Goal: Contribute content: Contribute content

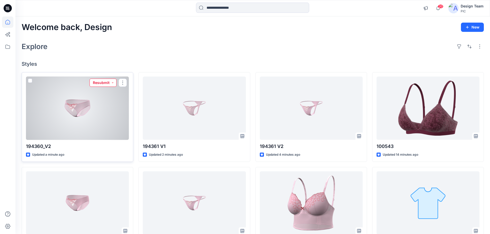
click at [111, 82] on button "Resubmit" at bounding box center [103, 83] width 27 height 8
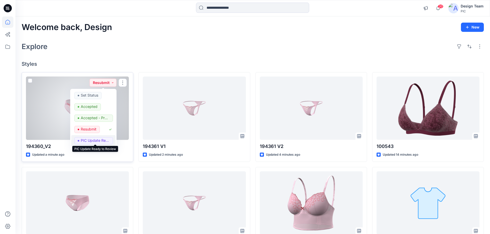
click at [88, 139] on p "PIC Update Ready to Review" at bounding box center [95, 140] width 29 height 7
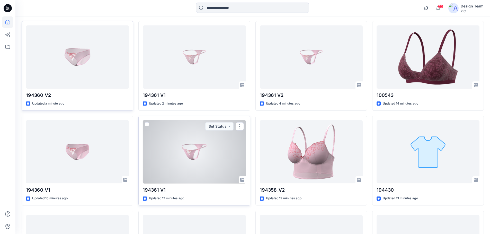
scroll to position [51, 0]
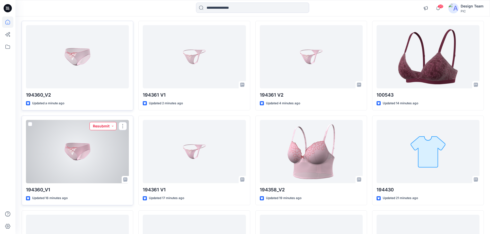
click at [111, 126] on button "Resubmit" at bounding box center [103, 126] width 27 height 8
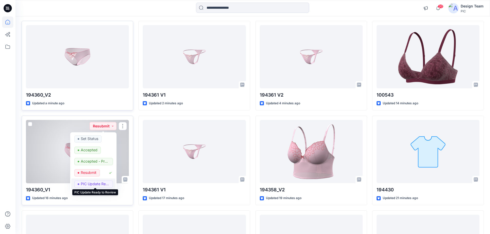
click at [85, 184] on p "PIC Update Ready to Review" at bounding box center [95, 184] width 29 height 7
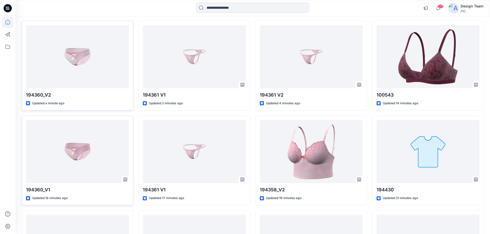
click at [10, 148] on div at bounding box center [7, 125] width 11 height 218
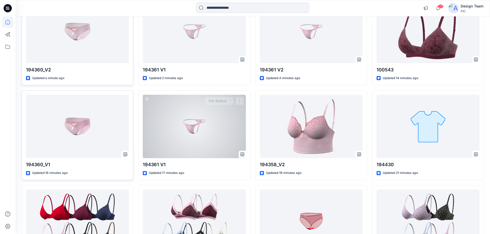
scroll to position [77, 0]
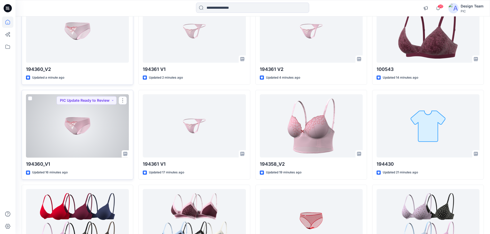
click at [88, 123] on div at bounding box center [77, 126] width 103 height 64
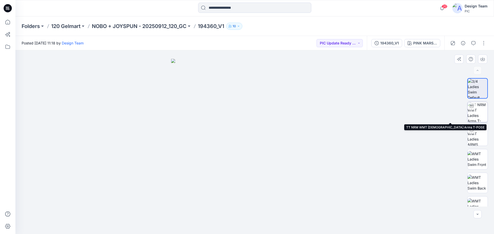
click at [478, 113] on img at bounding box center [477, 112] width 20 height 20
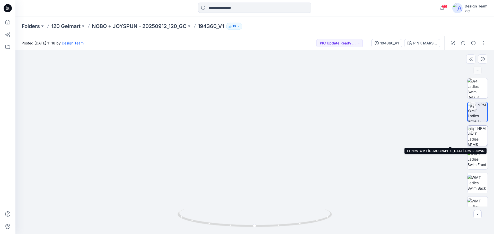
click at [477, 136] on img at bounding box center [477, 136] width 20 height 20
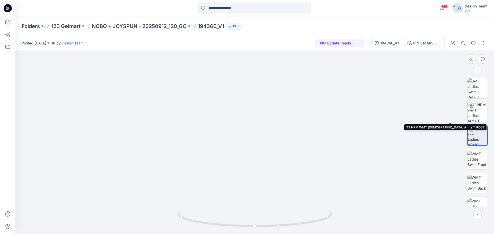
click at [479, 112] on img at bounding box center [477, 112] width 20 height 20
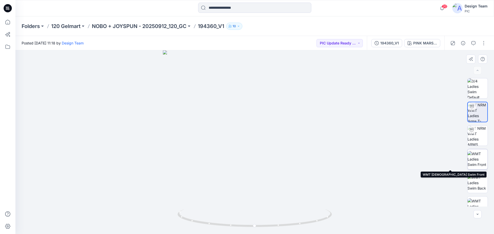
click at [480, 159] on img at bounding box center [477, 159] width 20 height 16
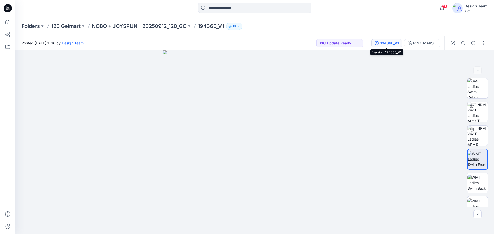
click at [388, 42] on div "194360_V1" at bounding box center [389, 43] width 19 height 6
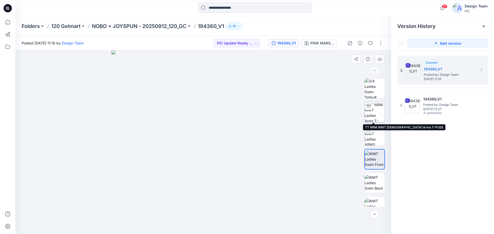
click at [379, 115] on img at bounding box center [374, 112] width 20 height 20
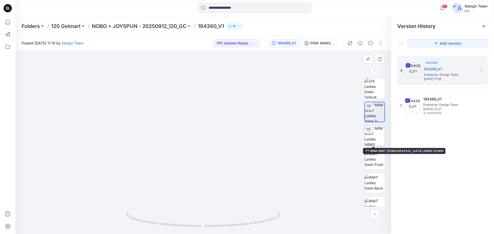
click at [373, 138] on img at bounding box center [374, 136] width 20 height 20
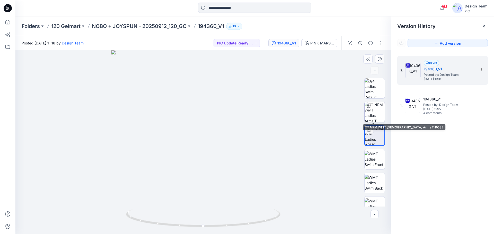
click at [371, 112] on img at bounding box center [374, 112] width 20 height 20
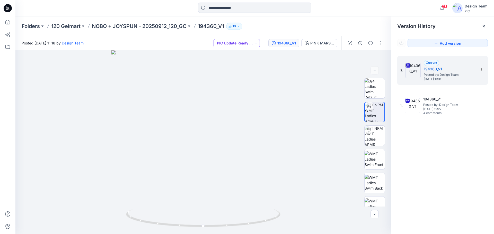
click at [252, 46] on button "PIC Update Ready to Review" at bounding box center [236, 43] width 46 height 8
click at [231, 90] on p "Resubmit" at bounding box center [232, 89] width 16 height 7
click at [481, 68] on icon at bounding box center [481, 70] width 4 height 4
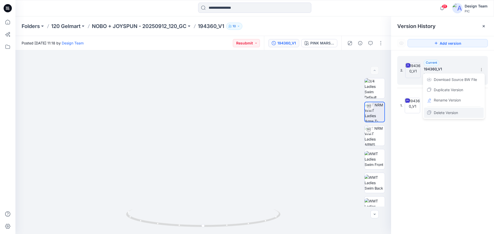
click at [445, 114] on span "Delete Version" at bounding box center [446, 113] width 24 height 6
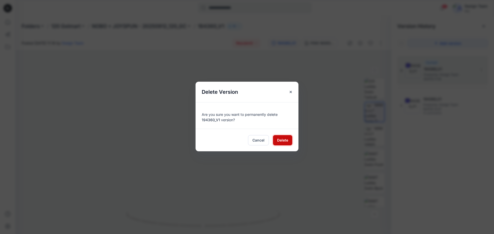
click at [280, 137] on button "Delete" at bounding box center [282, 140] width 19 height 10
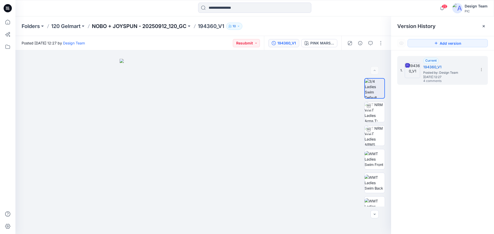
click at [144, 25] on p "NOBO + JOYSPUN - 20250912_120_GC" at bounding box center [139, 26] width 95 height 7
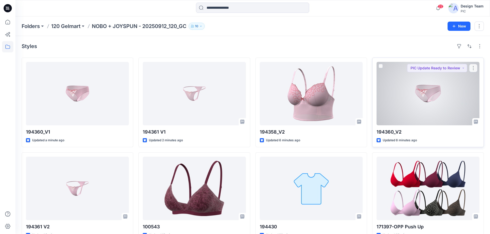
click at [433, 108] on div at bounding box center [428, 94] width 103 height 64
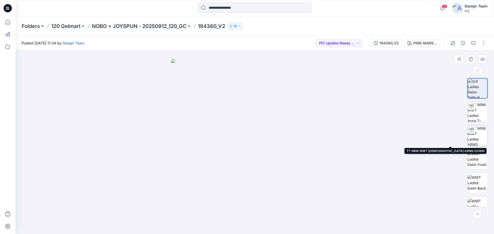
click at [476, 137] on img at bounding box center [477, 136] width 20 height 20
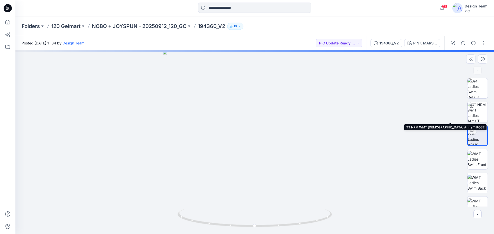
click at [477, 116] on img at bounding box center [477, 112] width 20 height 20
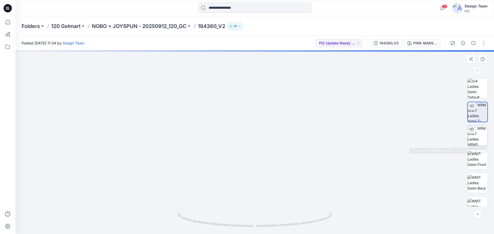
click at [475, 141] on img at bounding box center [477, 136] width 20 height 20
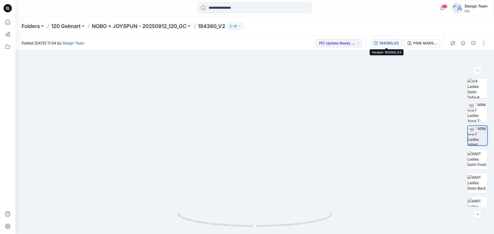
click at [389, 41] on div "194360_V2" at bounding box center [388, 43] width 19 height 6
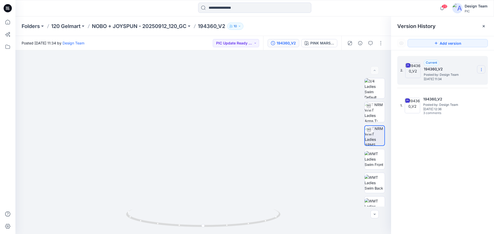
click at [480, 70] on icon at bounding box center [481, 70] width 4 height 4
click at [450, 113] on span "Delete Version" at bounding box center [446, 113] width 24 height 6
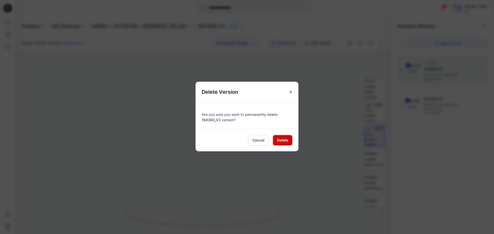
click at [282, 139] on span "Delete" at bounding box center [282, 140] width 11 height 5
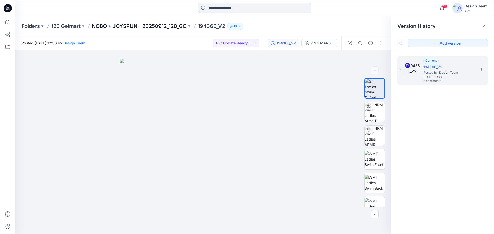
click at [141, 25] on p "NOBO + JOYSPUN - 20250912_120_GC" at bounding box center [139, 26] width 95 height 7
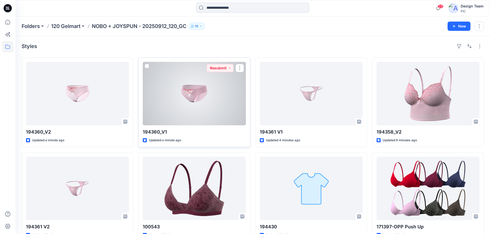
click at [178, 106] on div at bounding box center [194, 94] width 103 height 64
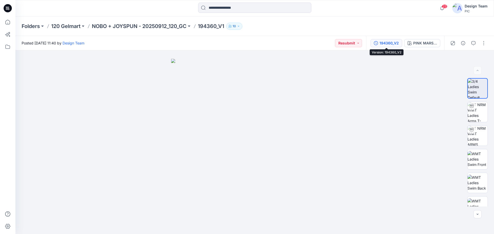
click at [394, 41] on div "194360_V2" at bounding box center [388, 43] width 19 height 6
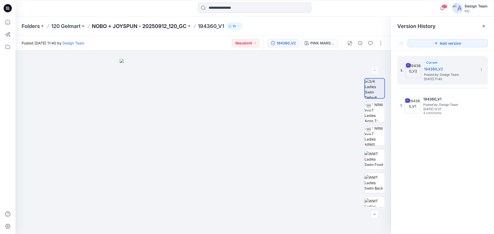
click at [162, 26] on p "NOBO + JOYSPUN - 20250912_120_GC" at bounding box center [139, 26] width 95 height 7
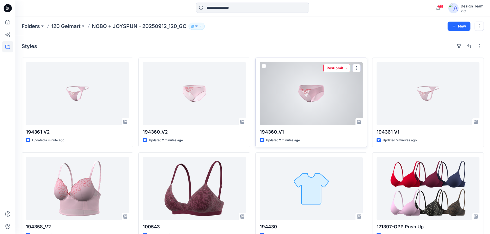
click at [344, 69] on button "Resubmit" at bounding box center [336, 68] width 27 height 8
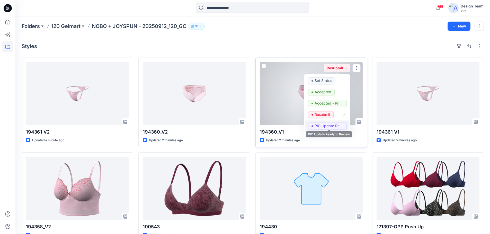
click at [319, 126] on p "PIC Update Ready to Review" at bounding box center [329, 126] width 29 height 7
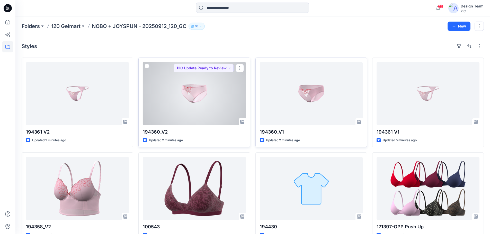
click at [175, 97] on div at bounding box center [194, 94] width 103 height 64
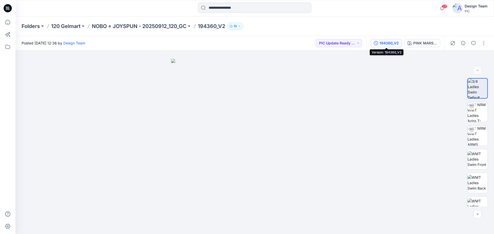
click at [390, 46] on button "194360_V2" at bounding box center [386, 43] width 32 height 8
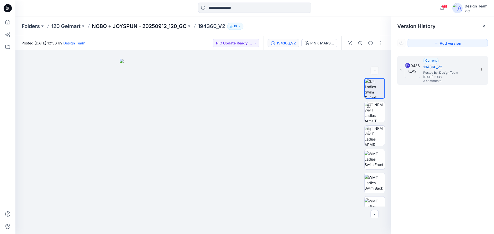
click at [120, 24] on p "NOBO + JOYSPUN - 20250912_120_GC" at bounding box center [139, 26] width 95 height 7
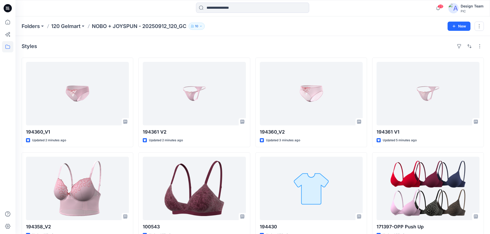
click at [138, 27] on p "NOBO + JOYSPUN - 20250912_120_GC" at bounding box center [139, 26] width 95 height 7
click at [116, 27] on p "NOBO + JOYSPUN - 20250912_120_GC" at bounding box center [139, 26] width 95 height 7
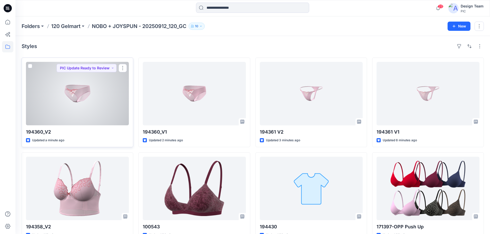
click at [103, 114] on div at bounding box center [77, 94] width 103 height 64
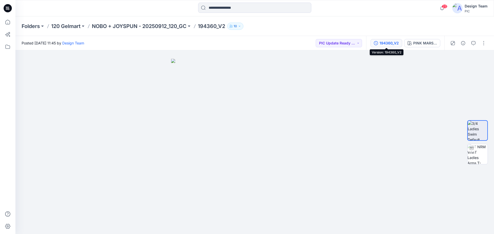
click at [398, 44] on div "194360_V2" at bounding box center [388, 43] width 19 height 6
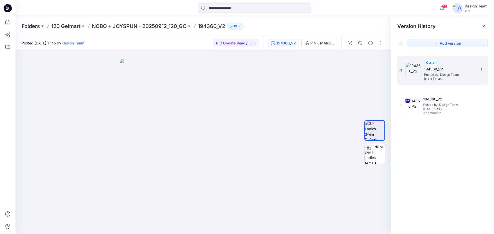
click at [451, 73] on span "Posted by: Design Team" at bounding box center [449, 74] width 51 height 5
click at [373, 154] on img at bounding box center [374, 154] width 20 height 20
click at [159, 26] on p "NOBO + JOYSPUN - 20250912_120_GC" at bounding box center [139, 26] width 95 height 7
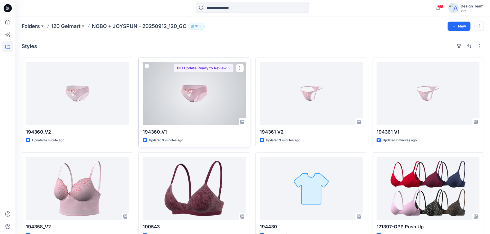
click at [204, 100] on div at bounding box center [194, 94] width 103 height 64
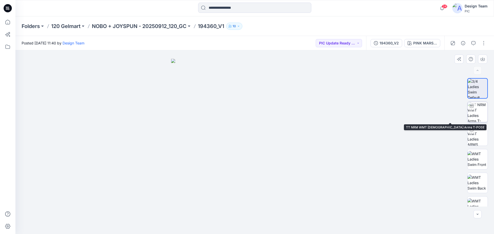
click at [480, 117] on img at bounding box center [477, 112] width 20 height 20
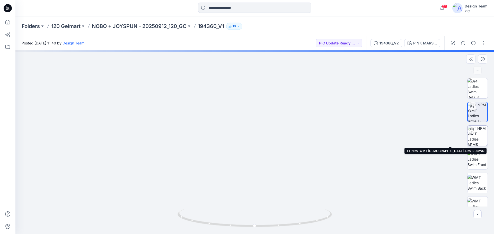
click at [478, 135] on img at bounding box center [477, 136] width 20 height 20
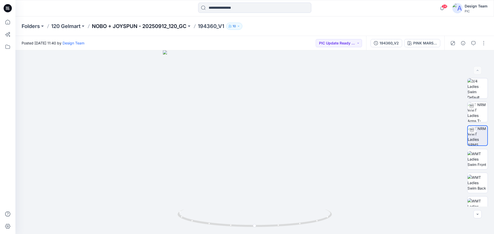
click at [127, 27] on p "NOBO + JOYSPUN - 20250912_120_GC" at bounding box center [139, 26] width 95 height 7
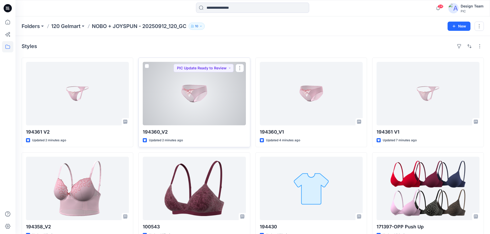
click at [186, 97] on div at bounding box center [194, 94] width 103 height 64
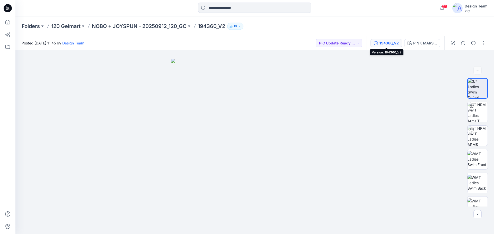
click at [390, 43] on div "194360_V2" at bounding box center [388, 43] width 19 height 6
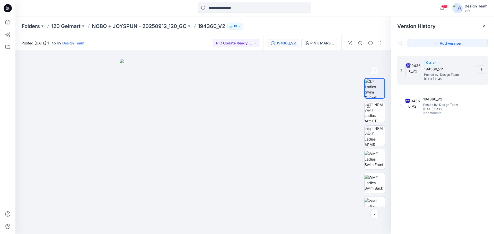
click at [481, 70] on icon at bounding box center [481, 70] width 0 height 0
click at [452, 142] on div "3. Current 194360_V2 Posted by: Design Team Wednesday, October 01, 2025 11:45 D…" at bounding box center [442, 145] width 103 height 191
click at [454, 75] on span "Posted by: Design Team" at bounding box center [449, 74] width 51 height 5
click at [456, 153] on div "3. Current 194360_V2 Posted by: Design Team Wednesday, October 01, 2025 11:45 1…" at bounding box center [442, 145] width 103 height 191
click at [363, 21] on div "Folders 120 Gelmart NOBO + JOYSPUN - 20250912_120_GC 194360_V2 10" at bounding box center [254, 26] width 478 height 20
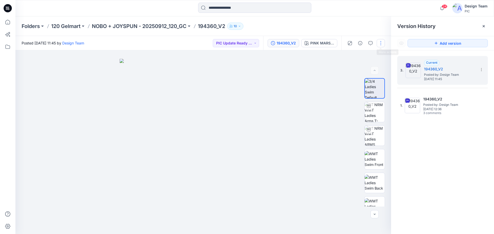
click at [379, 42] on button "button" at bounding box center [381, 43] width 8 height 8
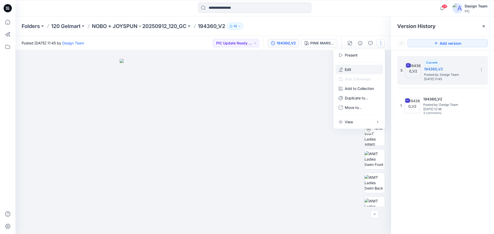
click at [350, 70] on p "Edit" at bounding box center [348, 69] width 6 height 5
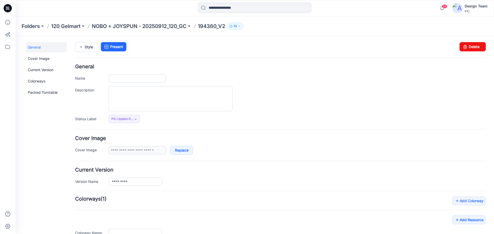
type input "*********"
type input "**********"
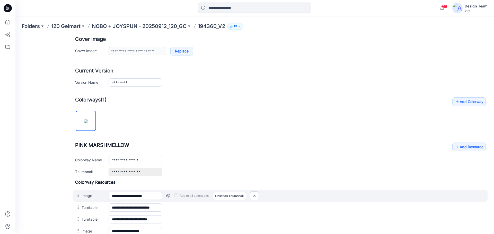
scroll to position [143, 0]
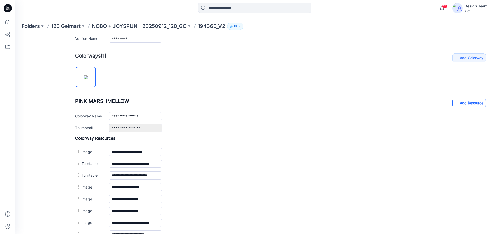
click at [466, 104] on link "Add Resource" at bounding box center [468, 103] width 33 height 9
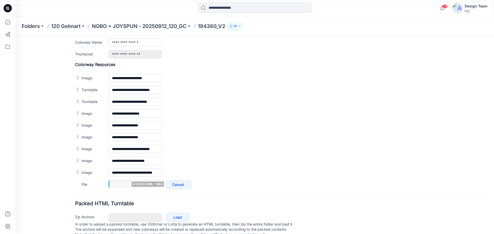
scroll to position [220, 0]
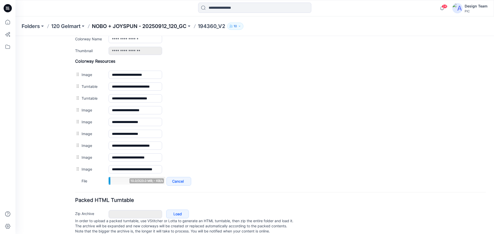
click at [152, 24] on p "NOBO + JOYSPUN - 20250912_120_GC" at bounding box center [139, 26] width 95 height 7
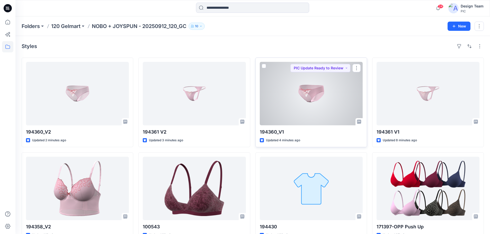
click at [301, 116] on div at bounding box center [311, 94] width 103 height 64
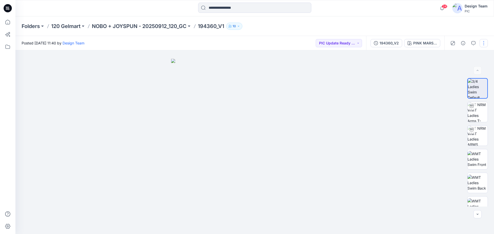
click at [484, 42] on button "button" at bounding box center [483, 43] width 8 height 8
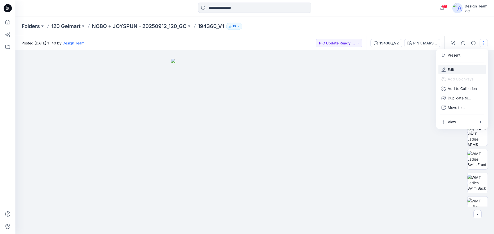
click at [452, 70] on p "Edit" at bounding box center [451, 69] width 6 height 5
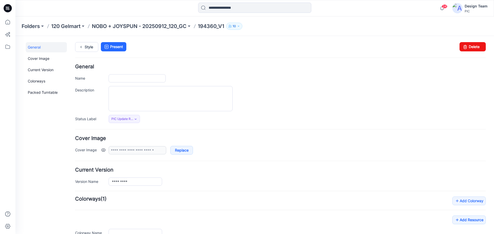
type input "*********"
type input "**********"
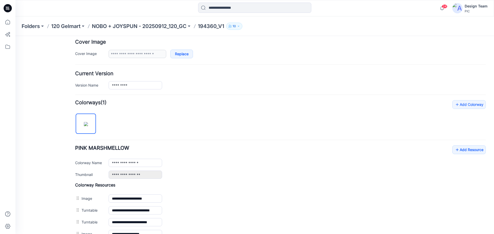
scroll to position [92, 0]
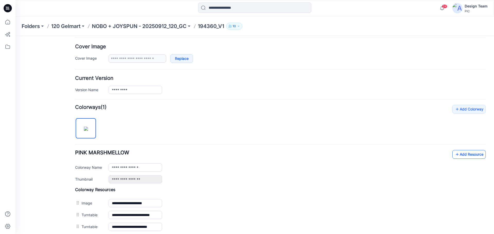
click at [458, 153] on link "Add Resource" at bounding box center [468, 154] width 33 height 9
click at [145, 25] on p "NOBO + JOYSPUN - 20250912_120_GC" at bounding box center [139, 26] width 95 height 7
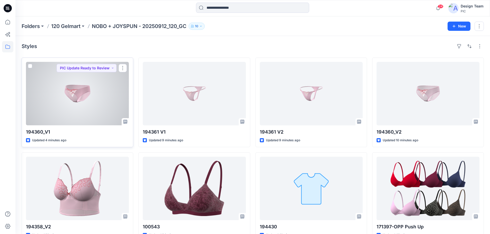
click at [84, 86] on div at bounding box center [77, 94] width 103 height 64
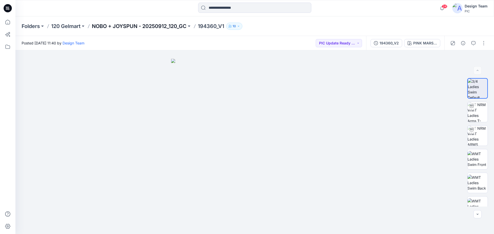
click at [145, 27] on p "NOBO + JOYSPUN - 20250912_120_GC" at bounding box center [139, 26] width 95 height 7
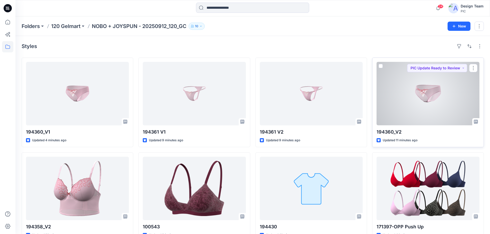
click at [418, 105] on div at bounding box center [428, 94] width 103 height 64
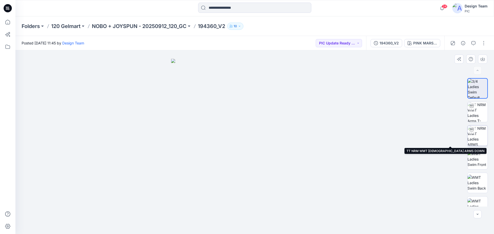
click at [474, 136] on img at bounding box center [477, 136] width 20 height 20
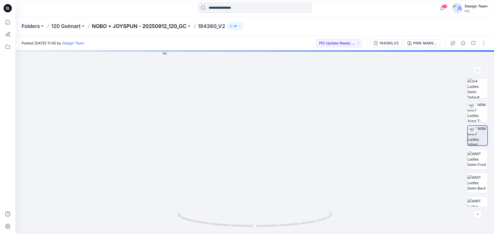
click at [171, 26] on p "NOBO + JOYSPUN - 20250912_120_GC" at bounding box center [139, 26] width 95 height 7
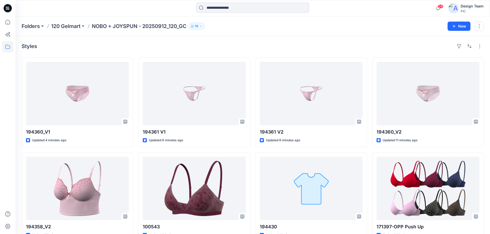
click at [10, 121] on div at bounding box center [7, 125] width 11 height 218
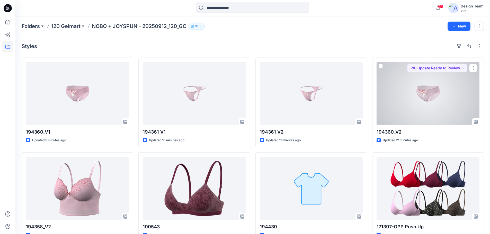
click at [423, 96] on div at bounding box center [428, 94] width 103 height 64
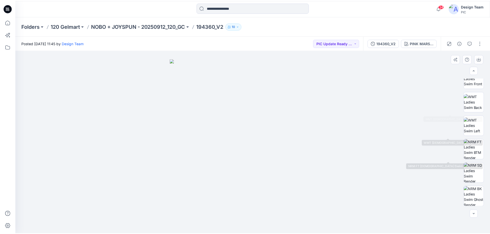
scroll to position [81, 0]
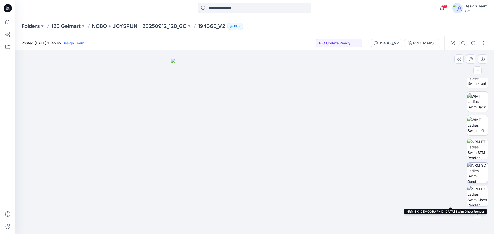
click at [475, 169] on img at bounding box center [477, 173] width 20 height 20
click at [476, 198] on img at bounding box center [477, 196] width 20 height 20
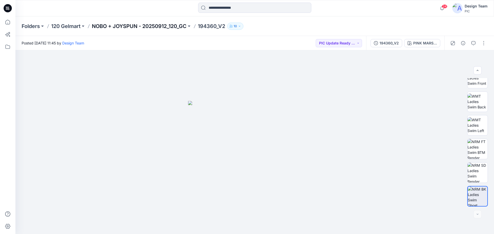
click at [108, 25] on p "NOBO + JOYSPUN - 20250912_120_GC" at bounding box center [139, 26] width 95 height 7
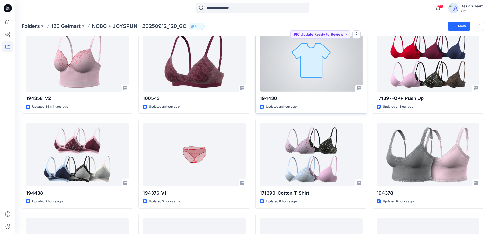
scroll to position [257, 0]
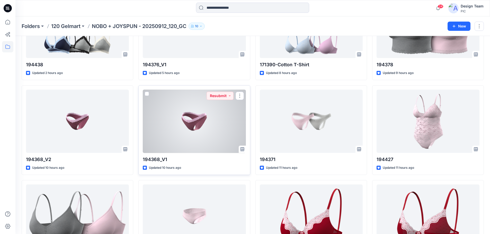
click at [218, 122] on div at bounding box center [194, 122] width 103 height 64
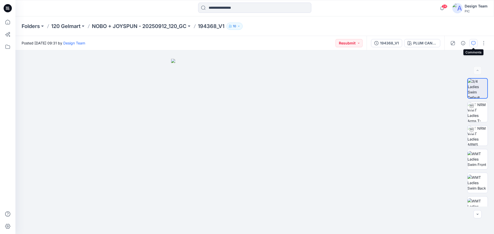
click at [474, 40] on button "button" at bounding box center [473, 43] width 8 height 8
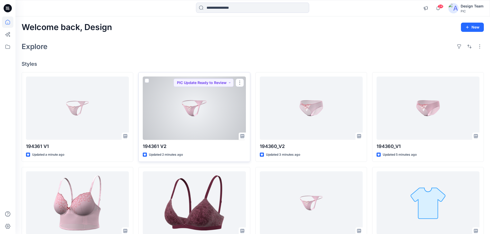
click at [183, 133] on div at bounding box center [194, 109] width 103 height 64
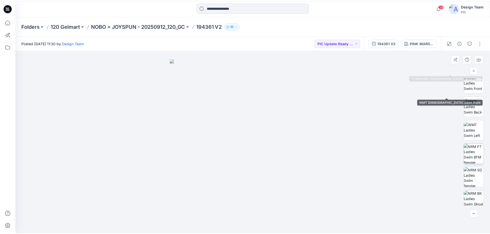
scroll to position [81, 0]
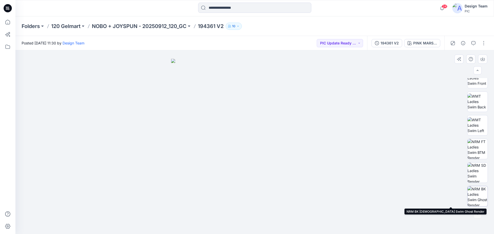
click at [481, 193] on img at bounding box center [477, 196] width 20 height 20
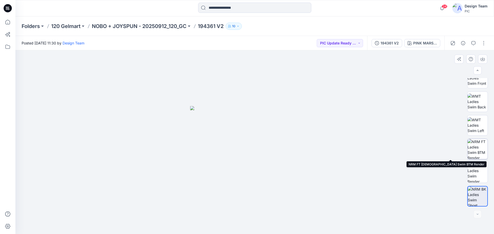
click at [480, 155] on img at bounding box center [477, 149] width 20 height 20
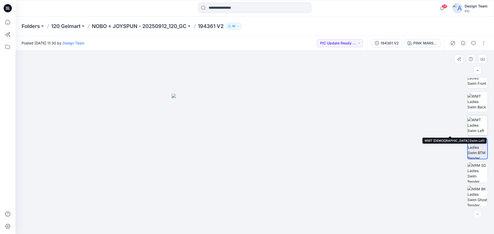
click at [475, 124] on img at bounding box center [477, 125] width 20 height 16
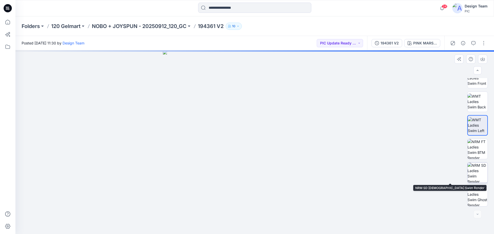
click at [473, 170] on img at bounding box center [477, 173] width 20 height 20
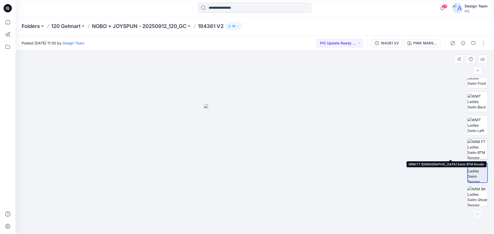
click at [477, 150] on img at bounding box center [477, 149] width 20 height 20
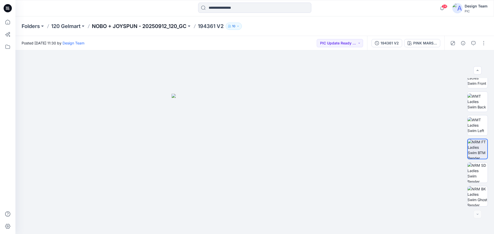
click at [168, 27] on p "NOBO + JOYSPUN - 20250912_120_GC" at bounding box center [139, 26] width 95 height 7
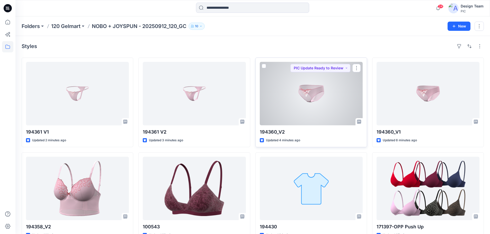
click at [314, 99] on div at bounding box center [311, 94] width 103 height 64
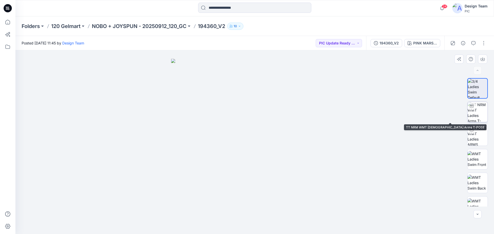
click at [483, 113] on img at bounding box center [477, 112] width 20 height 20
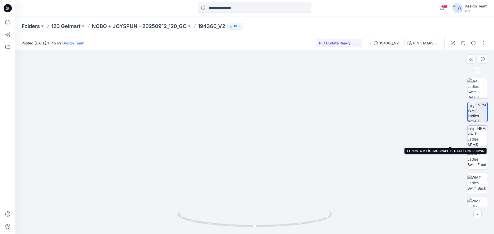
click at [475, 135] on img at bounding box center [477, 136] width 20 height 20
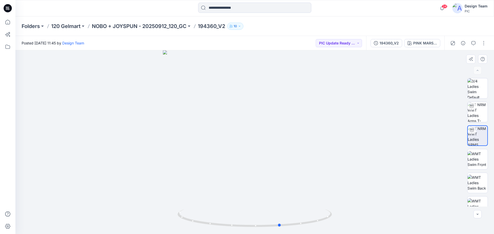
drag, startPoint x: 322, startPoint y: 222, endPoint x: 348, endPoint y: 214, distance: 27.1
click at [348, 214] on div at bounding box center [254, 142] width 478 height 184
click at [150, 24] on p "NOBO + JOYSPUN - 20250912_120_GC" at bounding box center [139, 26] width 95 height 7
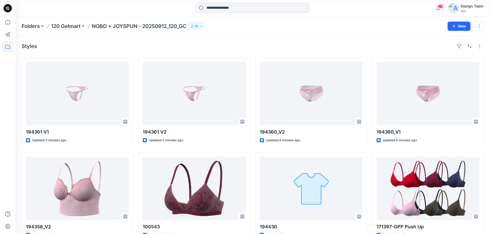
click at [297, 40] on div "Styles 194361 V1 Updated 3 minutes ago 194358_V2 Updated 14 minutes ago 194438 …" at bounding box center [252, 199] width 475 height 326
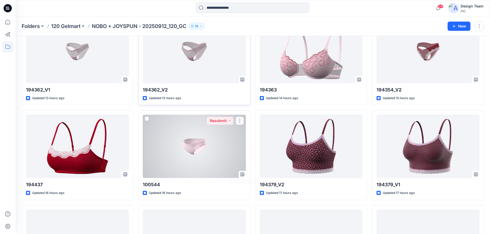
scroll to position [567, 0]
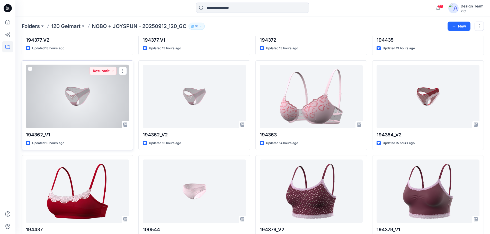
click at [94, 95] on div at bounding box center [77, 97] width 103 height 64
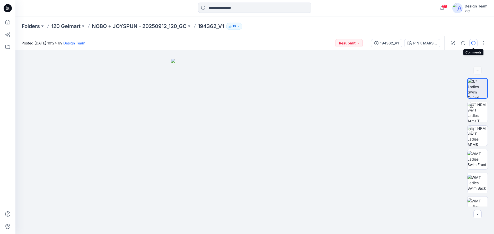
click at [475, 44] on button "button" at bounding box center [473, 43] width 8 height 8
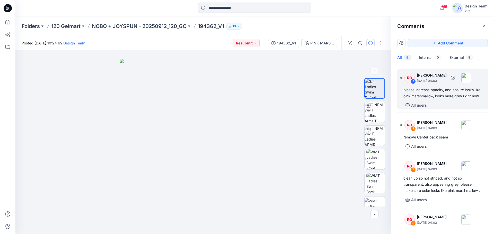
click at [443, 99] on div "please increase opacity, and ensure looks like oink marshmallow, looks more gre…" at bounding box center [442, 93] width 78 height 12
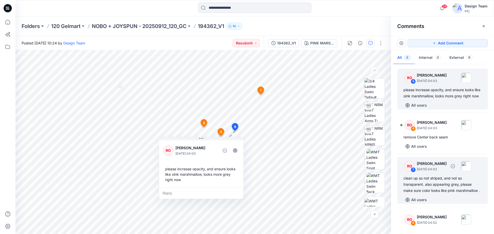
click at [444, 185] on div "clean up so not striped, and not so transparent. also appearing grey, please ma…" at bounding box center [442, 184] width 78 height 19
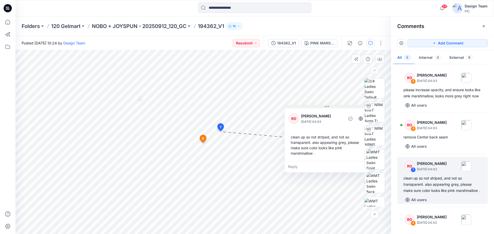
drag, startPoint x: 205, startPoint y: 132, endPoint x: 323, endPoint y: 101, distance: 121.6
click at [323, 105] on button at bounding box center [326, 106] width 84 height 3
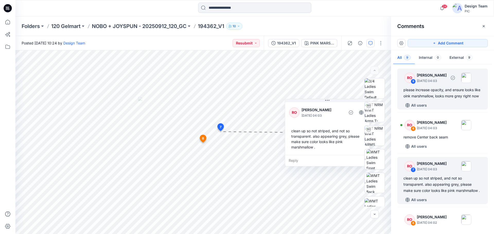
click at [443, 97] on div "please increase opacity, and ensure looks like oink marshmallow, looks more gre…" at bounding box center [442, 93] width 78 height 12
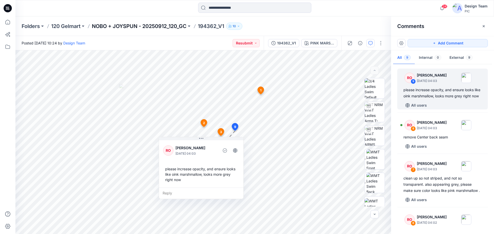
click at [166, 26] on p "NOBO + JOYSPUN - 20250912_120_GC" at bounding box center [139, 26] width 95 height 7
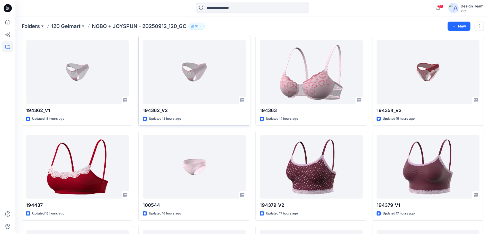
scroll to position [566, 0]
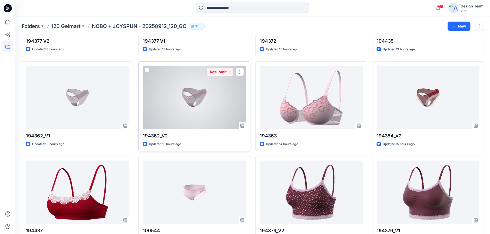
click at [196, 109] on div at bounding box center [194, 98] width 103 height 64
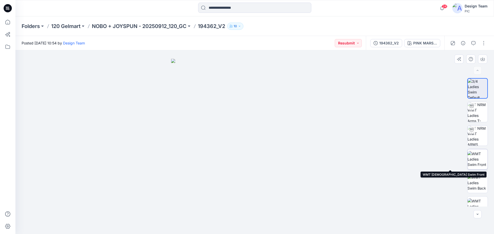
click at [483, 160] on img at bounding box center [477, 159] width 20 height 16
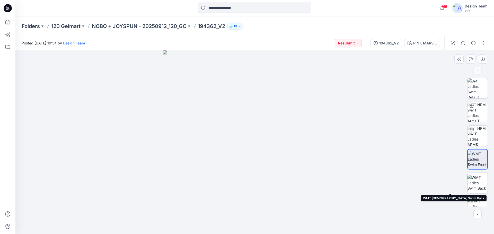
click at [479, 180] on img at bounding box center [477, 183] width 20 height 16
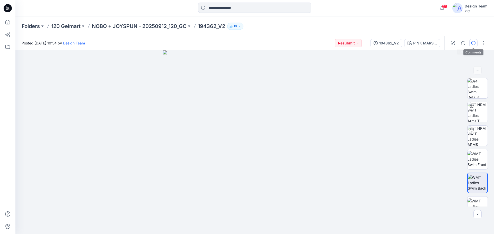
click at [475, 42] on icon "button" at bounding box center [473, 43] width 4 height 4
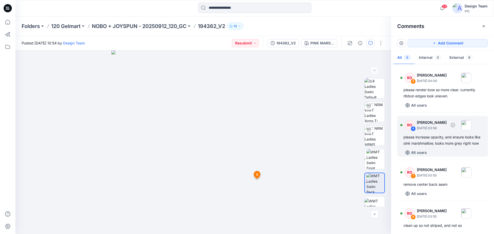
click at [452, 147] on div "please increase opacity, and ensure looks like oink marshmallow, looks more gre…" at bounding box center [442, 140] width 78 height 12
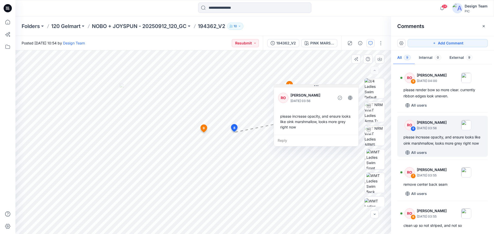
drag, startPoint x: 246, startPoint y: 137, endPoint x: 294, endPoint y: 87, distance: 69.1
click at [294, 87] on button at bounding box center [316, 86] width 84 height 3
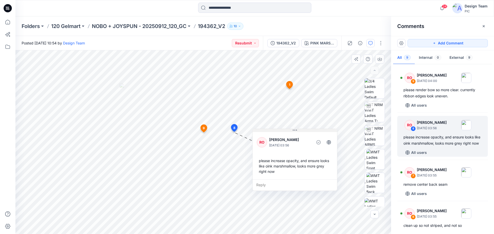
drag, startPoint x: 319, startPoint y: 87, endPoint x: 298, endPoint y: 131, distance: 49.4
click at [298, 131] on button at bounding box center [295, 130] width 84 height 3
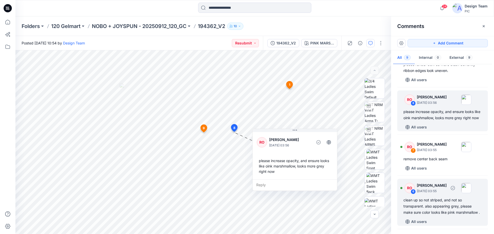
scroll to position [129, 0]
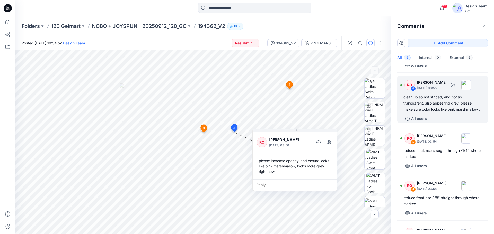
click at [433, 111] on div "clean up so not striped, and not so transparent. also appearing grey, please ma…" at bounding box center [442, 103] width 78 height 19
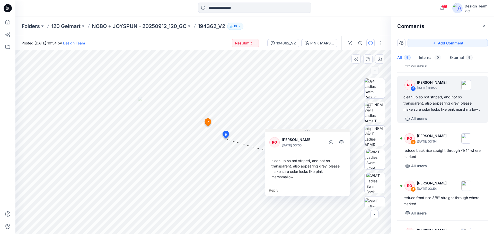
drag, startPoint x: 269, startPoint y: 142, endPoint x: 316, endPoint y: 130, distance: 48.9
click at [316, 130] on button at bounding box center [307, 130] width 84 height 3
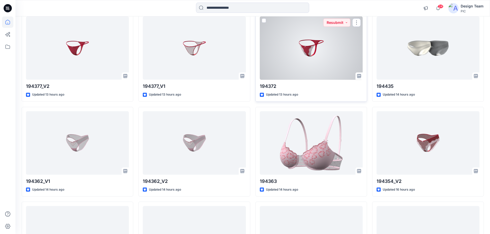
scroll to position [633, 0]
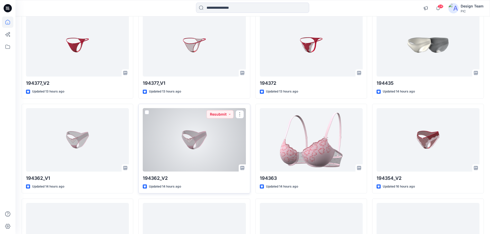
click at [212, 154] on div at bounding box center [194, 140] width 103 height 64
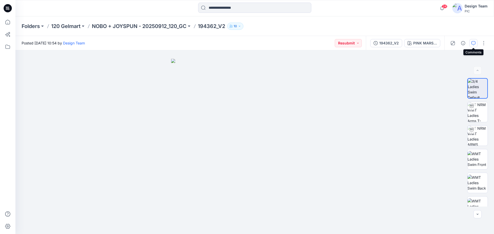
click at [474, 42] on icon "button" at bounding box center [473, 43] width 4 height 4
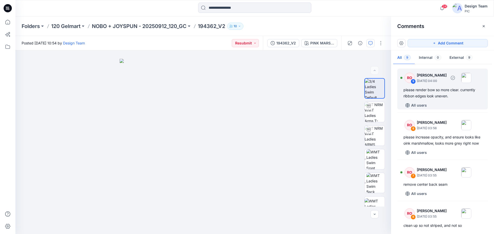
click at [440, 94] on div "please render bow so more clear. currently ribbon edges look uneven." at bounding box center [442, 93] width 78 height 12
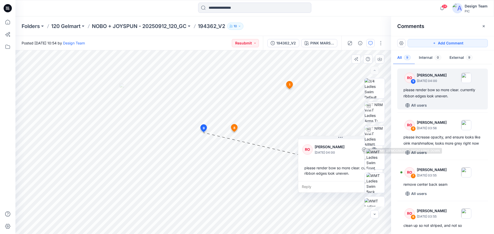
drag, startPoint x: 252, startPoint y: 136, endPoint x: 373, endPoint y: 124, distance: 121.4
click at [373, 124] on div "BW PINK MARSHMELLOW Loading... Material Properties Loading... 10 1 RO [PERSON_N…" at bounding box center [203, 142] width 376 height 184
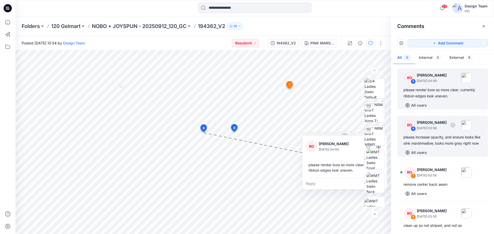
click at [438, 128] on p "[DATE] 03:56" at bounding box center [432, 128] width 30 height 5
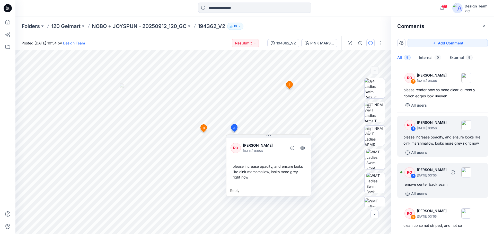
scroll to position [26, 0]
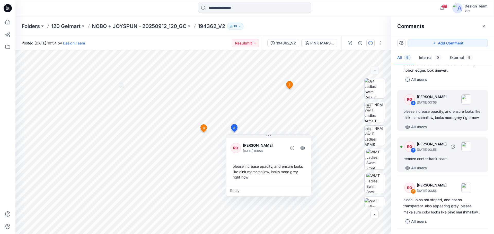
click at [436, 153] on p "[DATE] 03:55" at bounding box center [432, 149] width 30 height 5
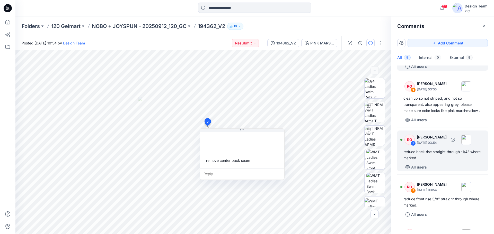
scroll to position [129, 0]
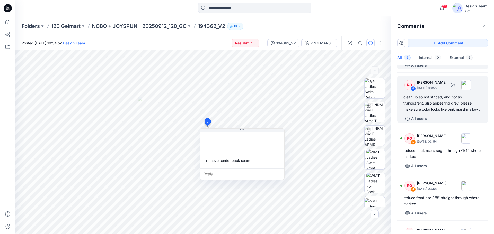
click at [445, 111] on div "clean up so not striped, and not so transparent. also appearing grey, please ma…" at bounding box center [442, 103] width 78 height 19
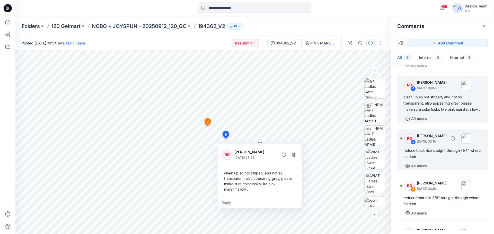
click at [433, 160] on div "reduce back rise straight through -1/4" where marked" at bounding box center [442, 154] width 78 height 12
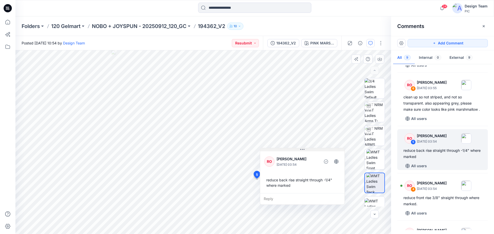
drag, startPoint x: 273, startPoint y: 183, endPoint x: 284, endPoint y: 149, distance: 34.9
click at [284, 149] on button at bounding box center [302, 149] width 84 height 3
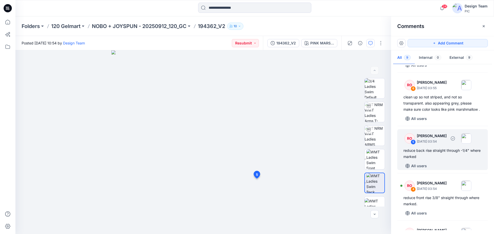
click at [428, 160] on div "reduce back rise straight through -1/4" where marked" at bounding box center [442, 154] width 78 height 12
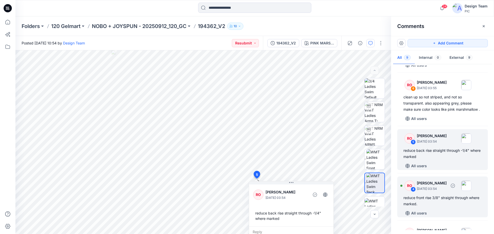
click at [438, 207] on div "reduce front rise 3/8" straight through where marked." at bounding box center [442, 201] width 78 height 12
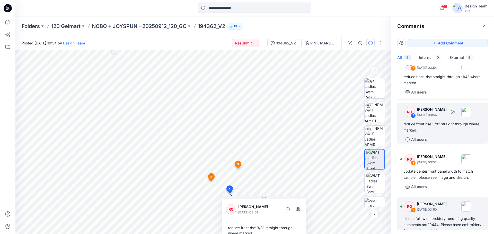
scroll to position [206, 0]
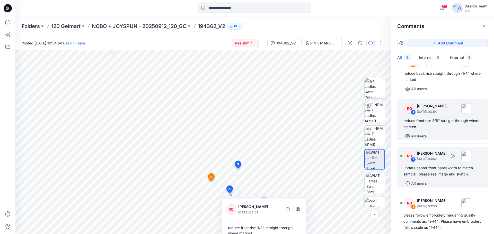
click at [433, 177] on div "update center front panel width to match sample . please see image and sketch." at bounding box center [442, 171] width 78 height 12
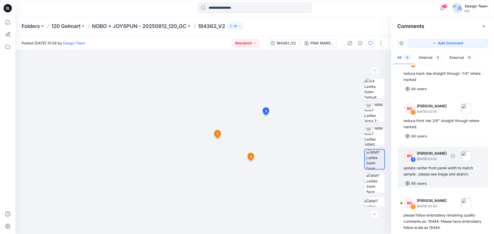
click at [442, 177] on div "update center front panel width to match sample . please see image and sketch." at bounding box center [442, 171] width 78 height 12
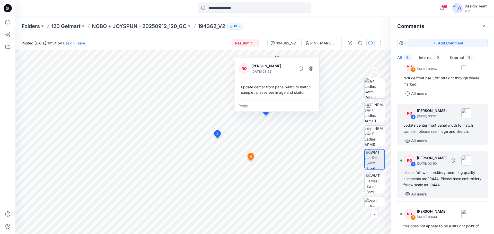
scroll to position [257, 0]
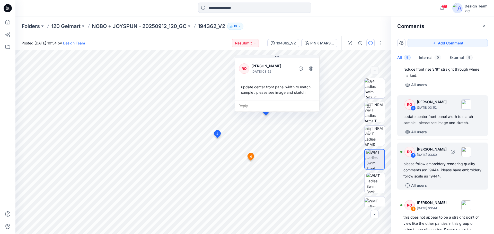
click at [441, 180] on div "please follow embroidery rendering quality comments as: 19444. Please have embr…" at bounding box center [442, 170] width 78 height 19
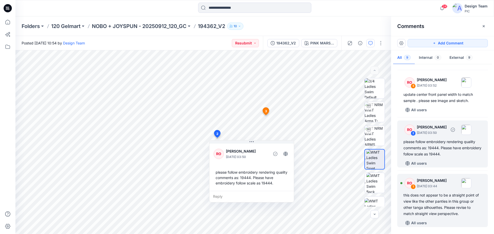
scroll to position [292, 0]
click at [440, 198] on div "this does not appear to be a straight point of view like the other panties in t…" at bounding box center [442, 204] width 78 height 25
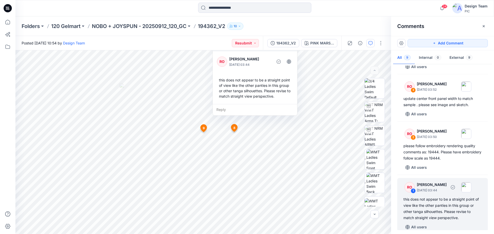
scroll to position [266, 0]
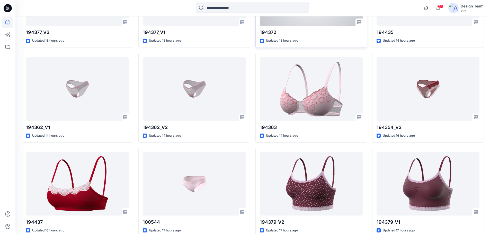
scroll to position [684, 0]
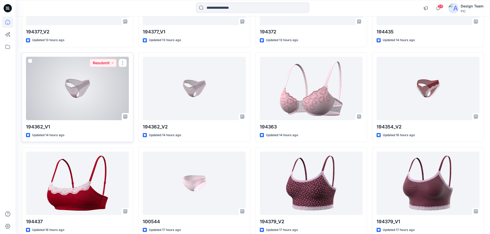
click at [84, 91] on div at bounding box center [77, 89] width 103 height 64
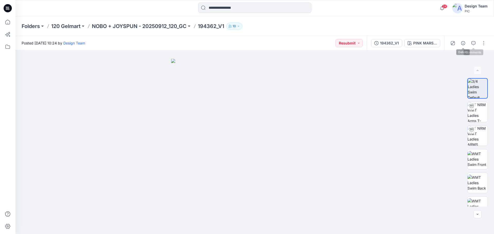
click at [478, 43] on div at bounding box center [468, 43] width 48 height 14
click at [474, 43] on icon "button" at bounding box center [473, 43] width 4 height 4
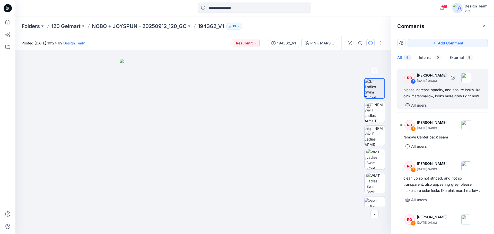
click at [450, 99] on div "please increase opacity, and ensure looks like oink marshmallow, looks more gre…" at bounding box center [442, 93] width 78 height 12
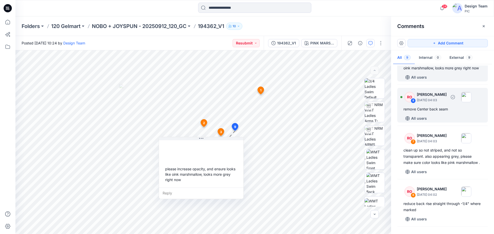
scroll to position [26, 0]
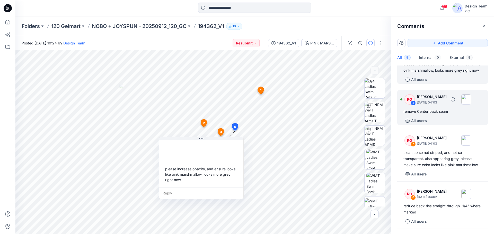
click at [444, 115] on div "remove Center back seam" at bounding box center [442, 112] width 78 height 6
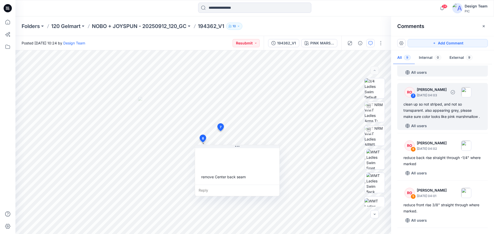
scroll to position [77, 0]
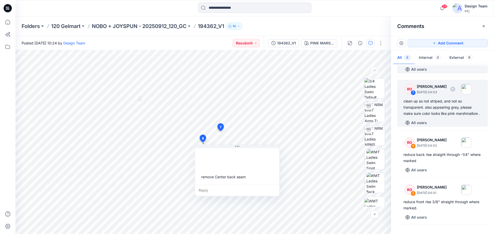
click at [440, 117] on div "clean up so not striped, and not so transparent. also appearing grey, please ma…" at bounding box center [442, 107] width 78 height 19
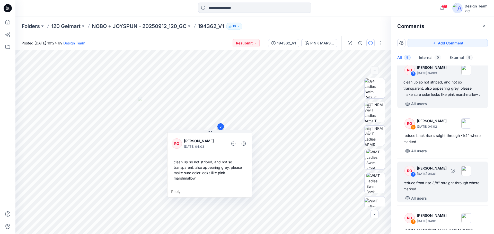
scroll to position [129, 0]
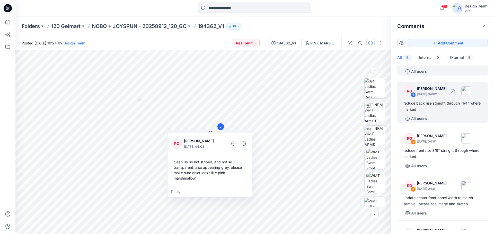
click at [433, 113] on div "reduce back rise straight through -1/4" where marked" at bounding box center [442, 106] width 78 height 12
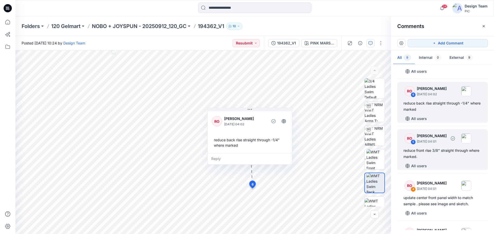
click at [435, 160] on div "reduce front rise 3/8" straight through where marked." at bounding box center [442, 154] width 78 height 12
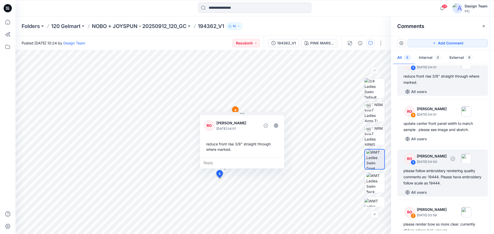
scroll to position [206, 0]
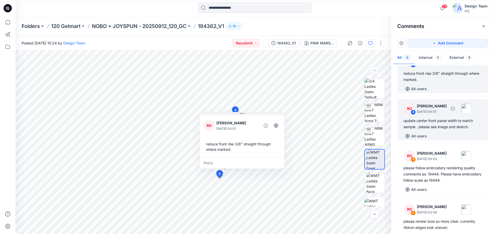
click at [433, 130] on div "update center front panel width to match sample . please see image and sketch." at bounding box center [442, 124] width 78 height 12
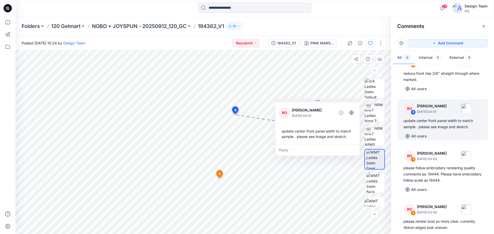
drag, startPoint x: 248, startPoint y: 121, endPoint x: 330, endPoint y: 100, distance: 84.8
click at [330, 100] on button at bounding box center [317, 101] width 84 height 3
click at [422, 130] on div "update center front panel width to match sample . please see image and sketch." at bounding box center [442, 124] width 78 height 12
click at [431, 130] on div "update center front panel width to match sample . please see image and sketch." at bounding box center [442, 124] width 78 height 12
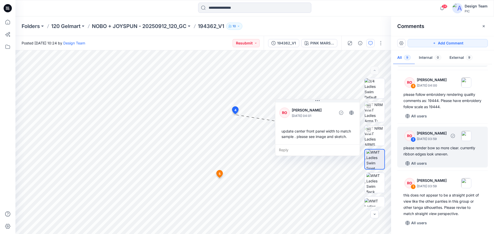
scroll to position [292, 0]
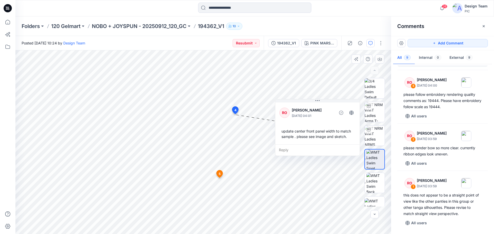
click at [334, 135] on div "update center front panel width to match sample . please see image and sketch." at bounding box center [317, 134] width 76 height 15
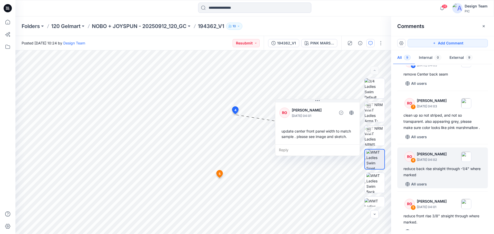
scroll to position [0, 0]
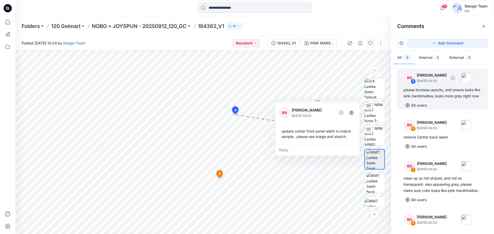
click at [430, 99] on div "please increase opacity, and ensure looks like oink marshmallow, looks more gre…" at bounding box center [442, 93] width 78 height 12
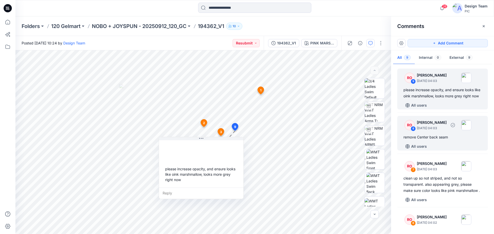
click at [434, 140] on div "remove Center back seam" at bounding box center [442, 137] width 78 height 6
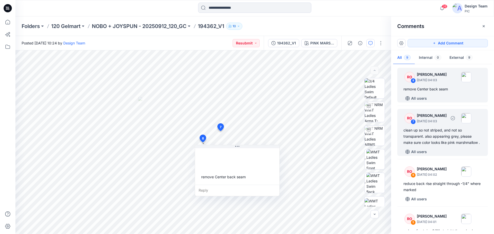
scroll to position [51, 0]
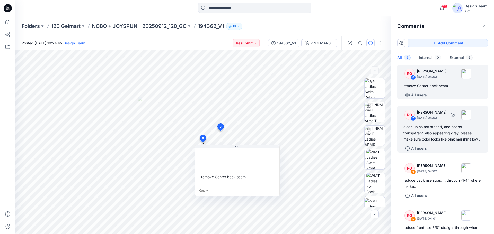
click at [435, 141] on div "clean up so not striped, and not so transparent. also appearing grey, please ma…" at bounding box center [442, 133] width 78 height 19
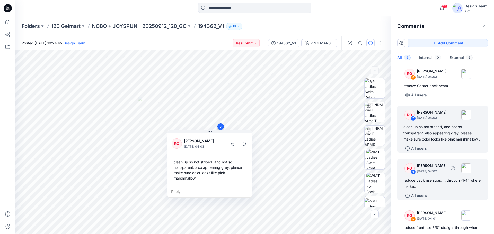
click at [437, 188] on div "RO 6 Raquel Ortiz October 01, 2025 04:02 reduce back rise straight through -1/4…" at bounding box center [442, 179] width 91 height 41
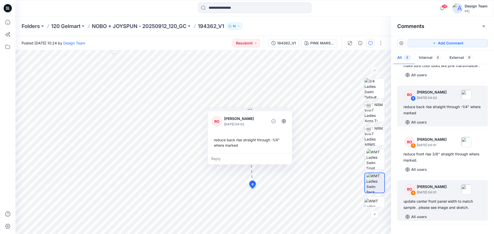
scroll to position [154, 0]
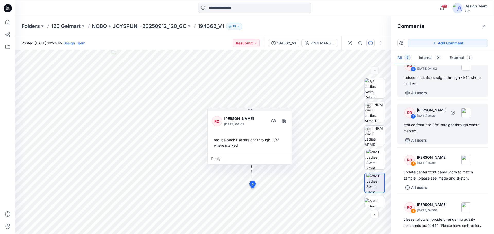
click at [430, 134] on div "reduce front rise 3/8" straight through where marked." at bounding box center [442, 128] width 78 height 12
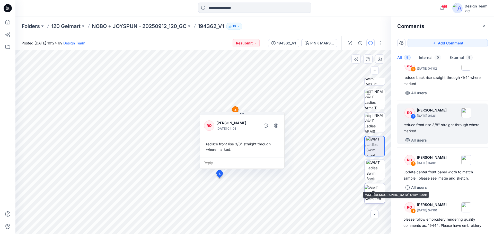
scroll to position [26, 0]
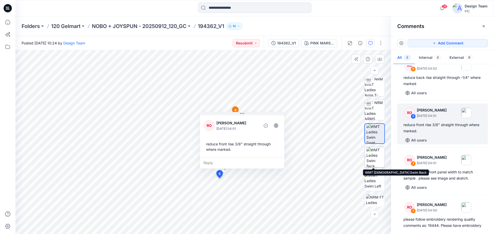
click at [372, 157] on img at bounding box center [375, 157] width 18 height 20
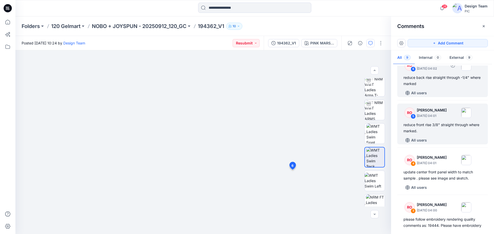
click at [444, 87] on div "reduce back rise straight through -1/4" where marked" at bounding box center [442, 81] width 78 height 12
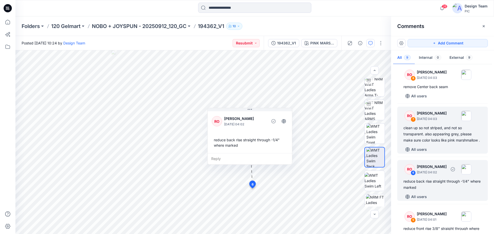
scroll to position [51, 0]
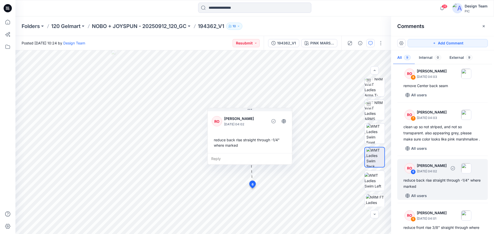
click at [437, 190] on div "reduce back rise straight through -1/4" where marked" at bounding box center [442, 183] width 78 height 12
click at [438, 190] on div "reduce back rise straight through -1/4" where marked" at bounding box center [442, 183] width 78 height 12
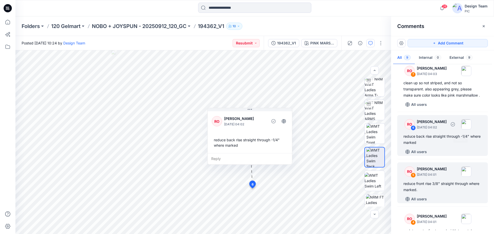
scroll to position [103, 0]
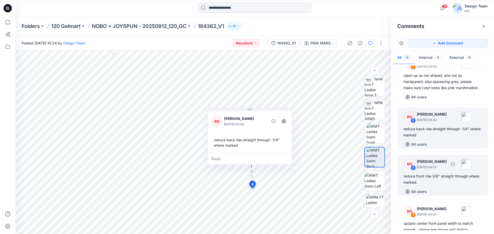
click at [440, 196] on div "All users" at bounding box center [445, 192] width 84 height 8
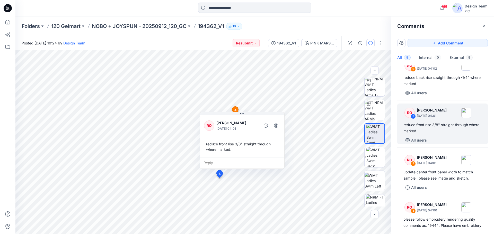
scroll to position [180, 0]
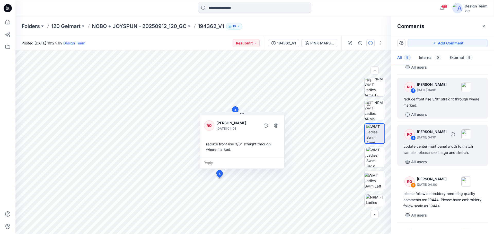
click at [428, 156] on div "update center front panel width to match sample . please see image and sketch." at bounding box center [442, 150] width 78 height 12
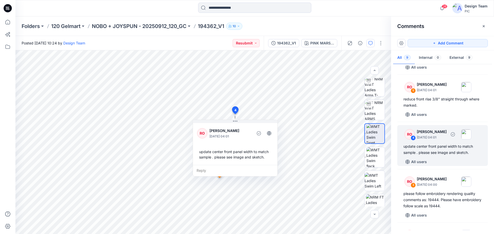
click at [450, 156] on div "update center front panel width to match sample . please see image and sketch." at bounding box center [442, 150] width 78 height 12
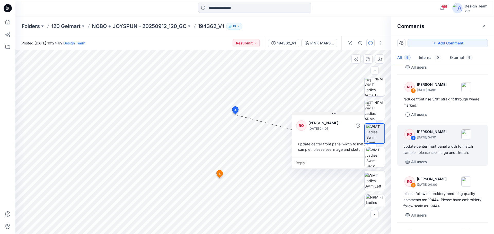
drag, startPoint x: 223, startPoint y: 122, endPoint x: 322, endPoint y: 113, distance: 99.4
click at [322, 113] on button at bounding box center [334, 113] width 84 height 3
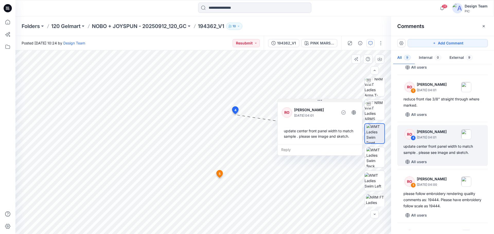
drag, startPoint x: 322, startPoint y: 113, endPoint x: 307, endPoint y: 101, distance: 19.1
click at [307, 101] on button at bounding box center [320, 100] width 84 height 3
click at [435, 156] on div "update center front panel width to match sample . please see image and sketch." at bounding box center [442, 150] width 78 height 12
drag, startPoint x: 331, startPoint y: 101, endPoint x: 326, endPoint y: 103, distance: 5.3
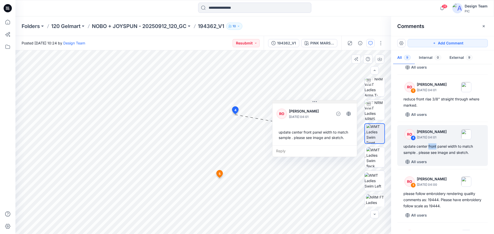
click at [326, 103] on button at bounding box center [314, 102] width 84 height 3
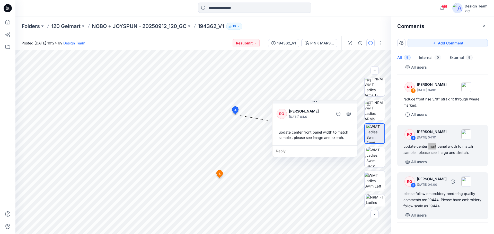
scroll to position [206, 0]
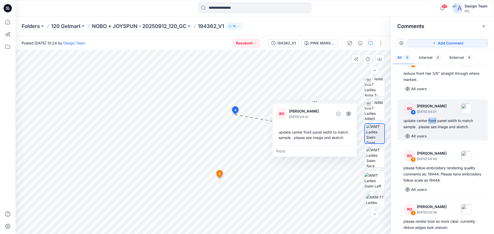
click at [314, 124] on div "RO Raquel Ortiz October 01, 2025 04:01 update center front panel width to match…" at bounding box center [314, 124] width 84 height 43
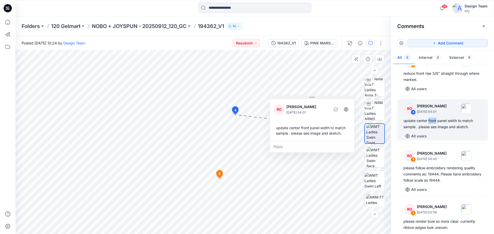
drag, startPoint x: 325, startPoint y: 102, endPoint x: 323, endPoint y: 98, distance: 5.1
click at [323, 98] on button at bounding box center [312, 97] width 84 height 3
click at [306, 129] on div "update center front panel width to match sample . please see image and sketch." at bounding box center [312, 130] width 76 height 15
click at [448, 130] on div "update center front panel width to match sample . please see image and sketch." at bounding box center [442, 124] width 78 height 12
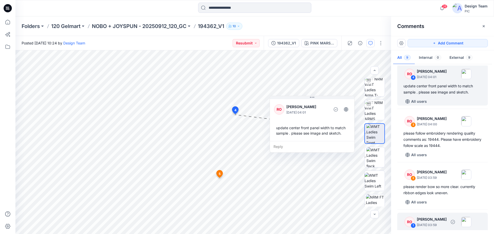
scroll to position [240, 0]
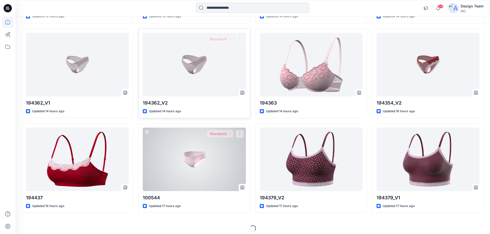
scroll to position [712, 0]
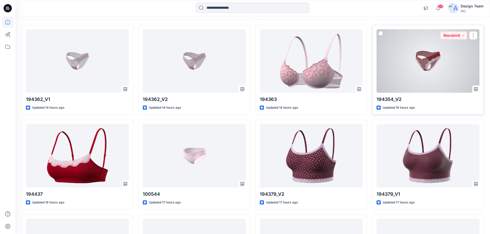
click at [427, 54] on div at bounding box center [428, 61] width 103 height 64
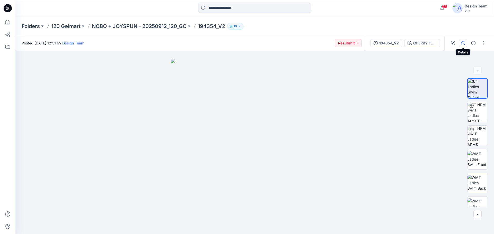
click at [466, 42] on button "button" at bounding box center [463, 43] width 8 height 8
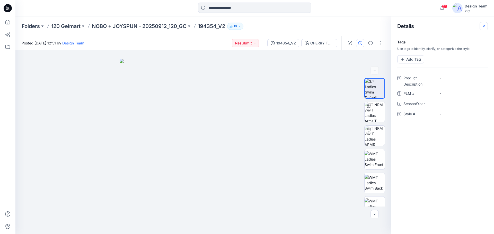
click at [483, 25] on icon "button" at bounding box center [483, 26] width 4 height 4
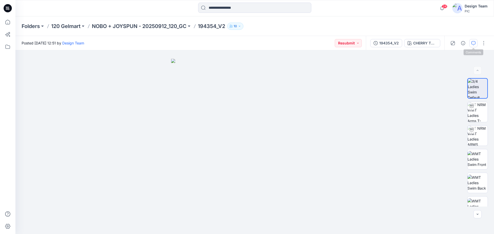
click at [474, 43] on icon "button" at bounding box center [473, 43] width 4 height 4
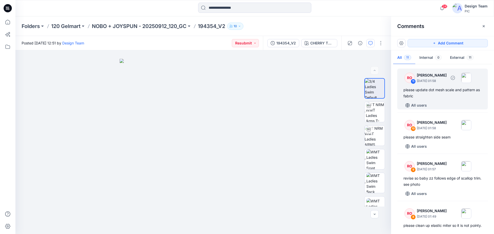
click at [449, 94] on div "please update dot mesh scale and pattern as fabric" at bounding box center [442, 93] width 78 height 12
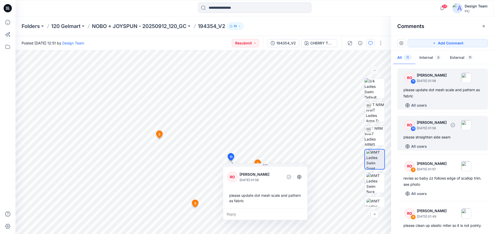
click at [448, 135] on div "please straighten side seam" at bounding box center [442, 137] width 78 height 6
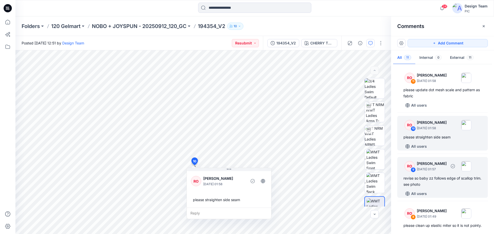
click at [436, 170] on p "[DATE] 01:57" at bounding box center [432, 169] width 30 height 5
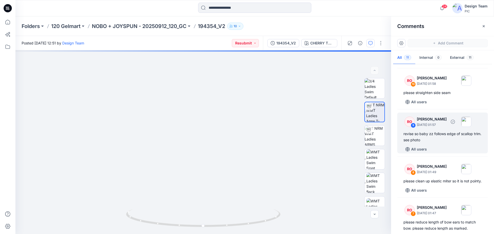
scroll to position [77, 0]
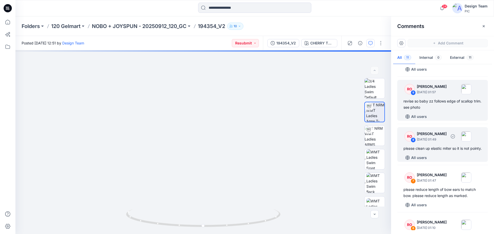
click at [442, 150] on div "please clean up elastic miter so it is not pointy." at bounding box center [442, 149] width 78 height 6
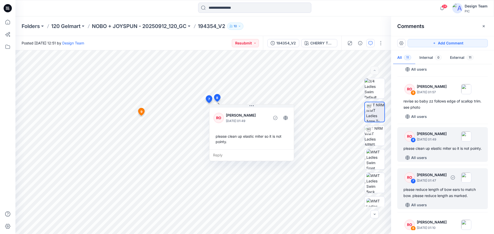
click at [432, 194] on div "please reduce length of bow ears to match bow. please reduce length as marked." at bounding box center [442, 193] width 78 height 12
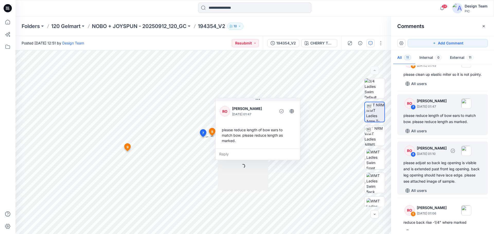
scroll to position [154, 0]
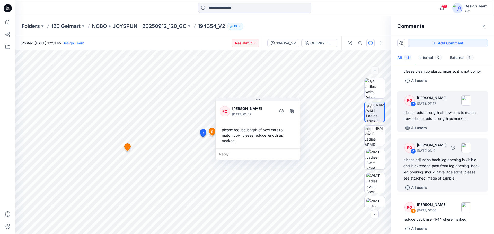
click at [439, 176] on div "please adjust so back leg opening is visible and is extended past front leg ope…" at bounding box center [442, 169] width 78 height 25
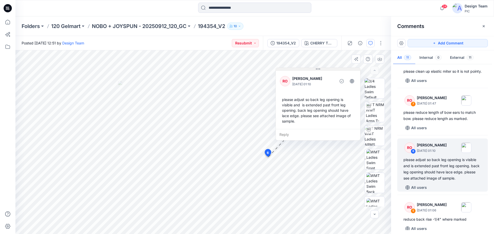
drag, startPoint x: 203, startPoint y: 67, endPoint x: 297, endPoint y: 69, distance: 93.9
click at [297, 69] on button at bounding box center [318, 69] width 84 height 3
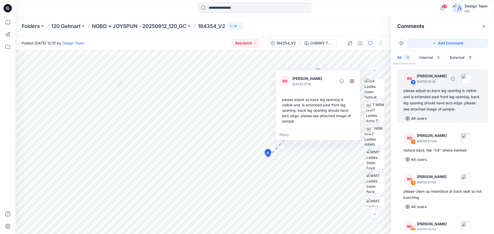
scroll to position [231, 0]
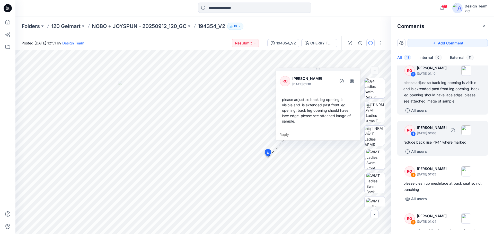
click at [451, 145] on div "RO 5 Raquel Ortiz October 01, 2025 01:06 reduce back rise -1/4" where marked Al…" at bounding box center [442, 138] width 91 height 35
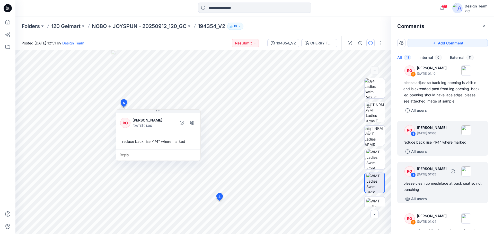
click at [439, 191] on div "please clean up mesh/lace at back seat so not bunching" at bounding box center [442, 187] width 78 height 12
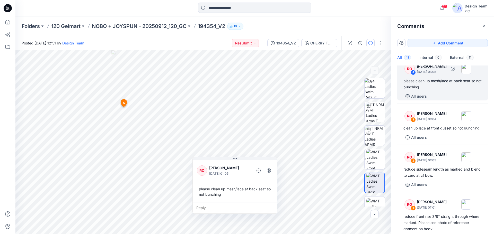
scroll to position [334, 0]
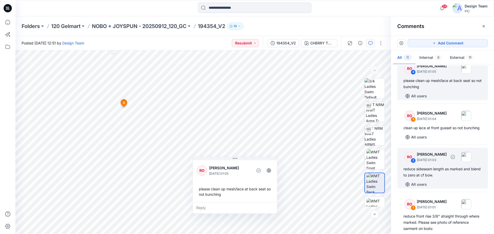
click at [439, 179] on div "reduce sideseam length as marked and blend to zero at cf bow." at bounding box center [442, 172] width 78 height 12
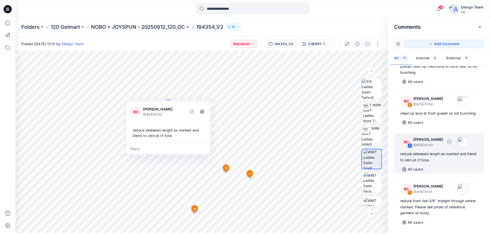
scroll to position [362, 0]
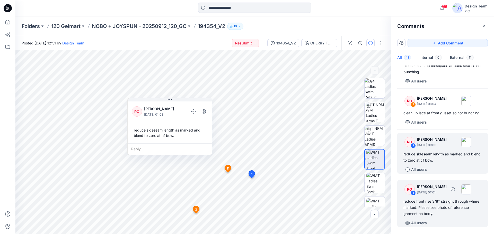
click at [431, 210] on div "reduce front rise 3/8" straight through where marked. Please see photo of refer…" at bounding box center [442, 208] width 78 height 19
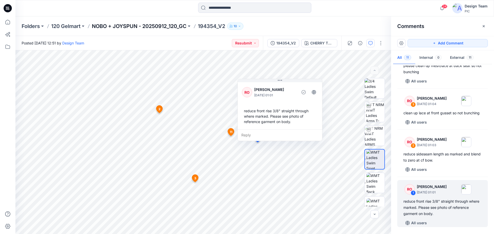
click at [162, 26] on p "NOBO + JOYSPUN - 20250912_120_GC" at bounding box center [139, 26] width 95 height 7
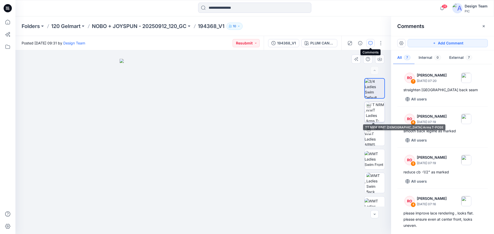
click at [378, 113] on img at bounding box center [375, 112] width 19 height 20
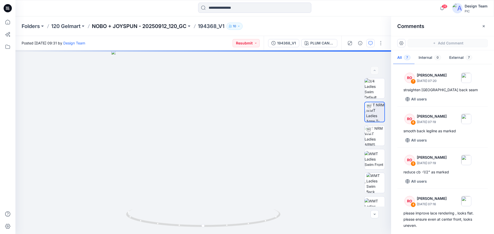
click at [140, 30] on p "NOBO + JOYSPUN - 20250912_120_GC" at bounding box center [139, 26] width 95 height 7
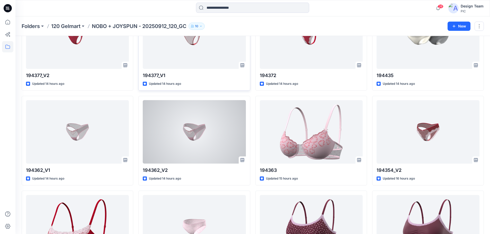
scroll to position [541, 0]
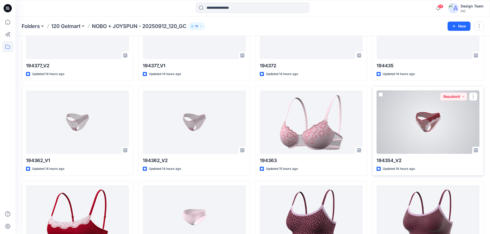
click at [440, 123] on div at bounding box center [428, 123] width 103 height 64
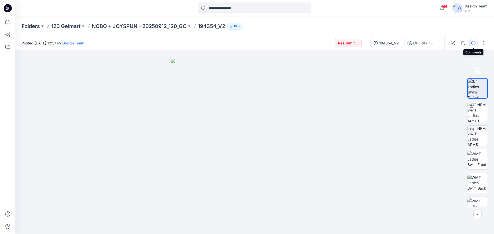
click at [476, 40] on button "button" at bounding box center [473, 43] width 8 height 8
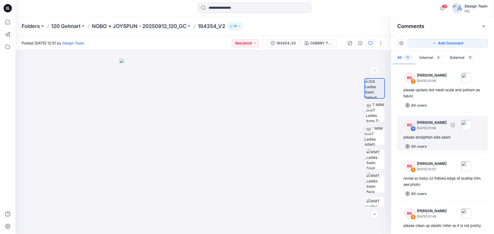
click at [453, 139] on div "please straighten side seam" at bounding box center [442, 137] width 78 height 6
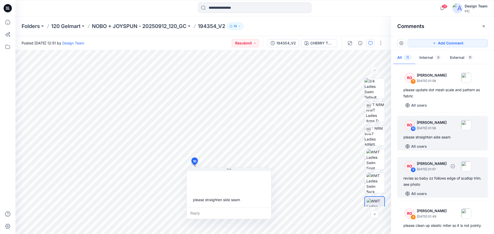
scroll to position [51, 0]
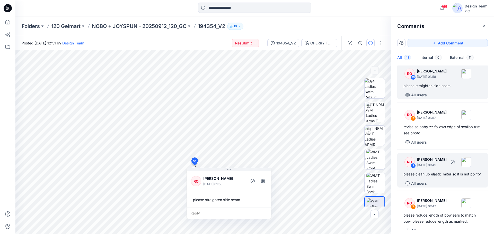
click at [434, 174] on div "please clean up elastic miter so it is not pointy." at bounding box center [442, 174] width 78 height 6
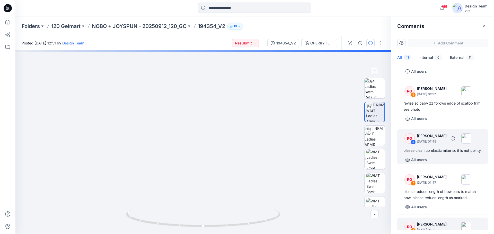
scroll to position [154, 0]
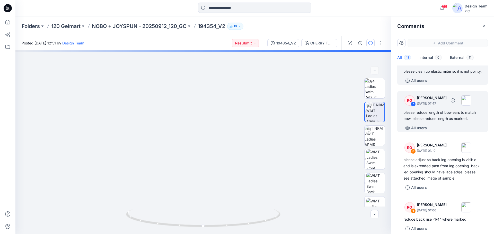
click at [445, 122] on div "please reduce length of bow ears to match bow. please reduce length as marked." at bounding box center [442, 116] width 78 height 12
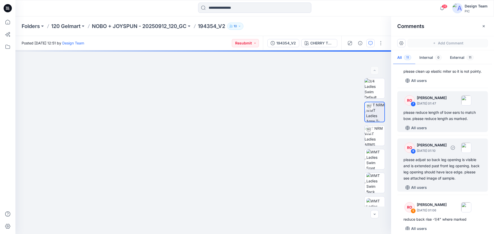
click at [440, 177] on div "please adjust so back leg opening is visible and is extended past front leg ope…" at bounding box center [442, 169] width 78 height 25
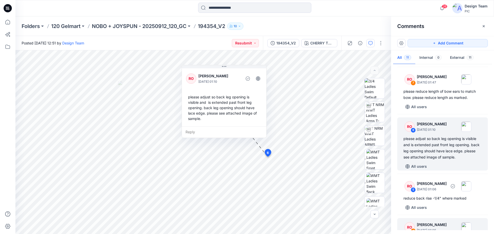
scroll to position [206, 0]
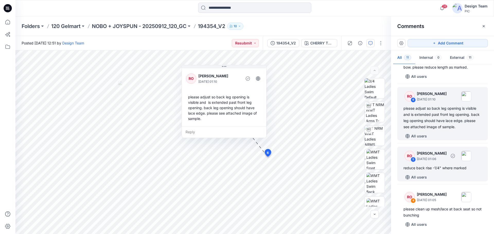
click at [444, 171] on div "reduce back rise -1/4" where marked" at bounding box center [442, 168] width 78 height 6
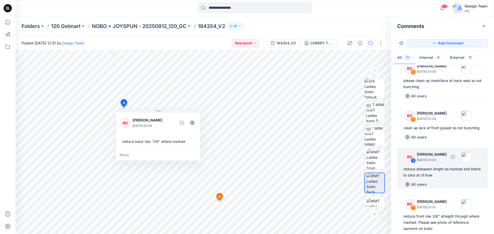
scroll to position [360, 0]
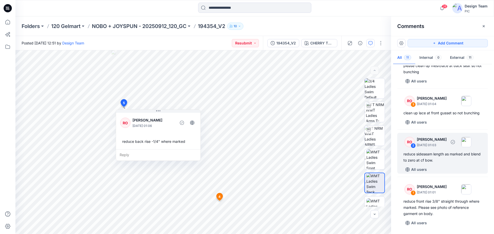
click at [438, 160] on div "reduce sideseam length as marked and blend to zero at cf bow." at bounding box center [442, 157] width 78 height 12
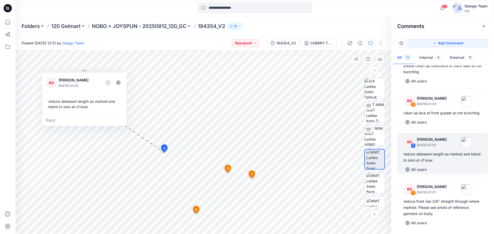
drag, startPoint x: 177, startPoint y: 101, endPoint x: 92, endPoint y: 73, distance: 90.1
click at [92, 73] on button at bounding box center [84, 71] width 84 height 3
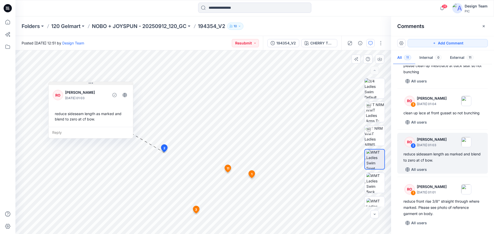
drag, startPoint x: 96, startPoint y: 70, endPoint x: 102, endPoint y: 83, distance: 13.8
click at [102, 83] on button at bounding box center [91, 83] width 84 height 3
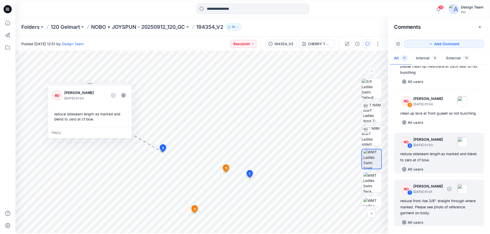
scroll to position [362, 0]
click at [446, 209] on div "reduce front rise 3/8" straight through where marked. Please see photo of refer…" at bounding box center [442, 208] width 78 height 19
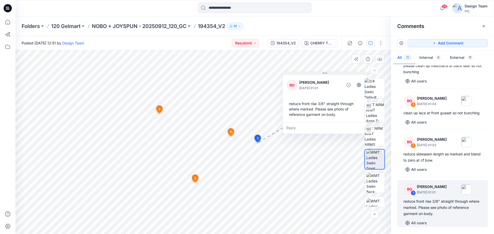
drag, startPoint x: 289, startPoint y: 80, endPoint x: 334, endPoint y: 73, distance: 45.6
click at [334, 73] on button at bounding box center [325, 73] width 84 height 3
click at [7, 20] on icon at bounding box center [7, 21] width 11 height 11
